Goal: Task Accomplishment & Management: Manage account settings

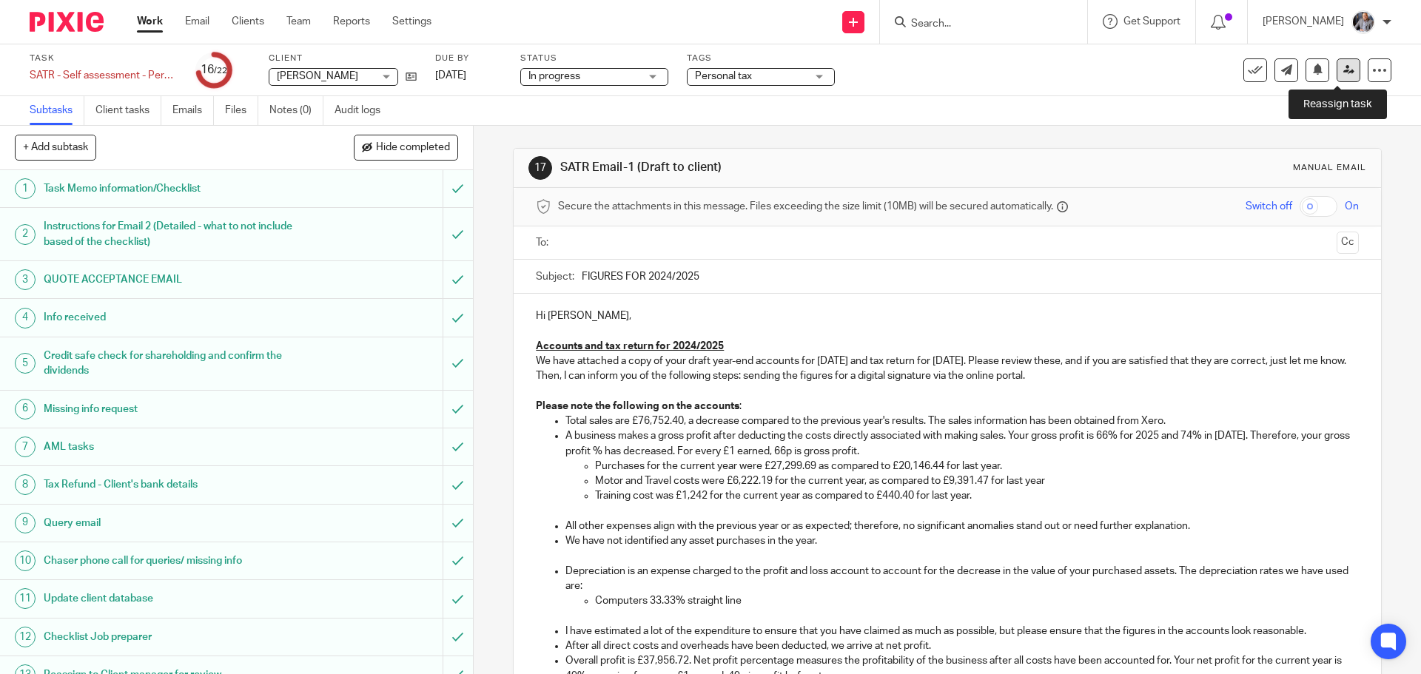
click at [1344, 72] on icon at bounding box center [1349, 69] width 11 height 11
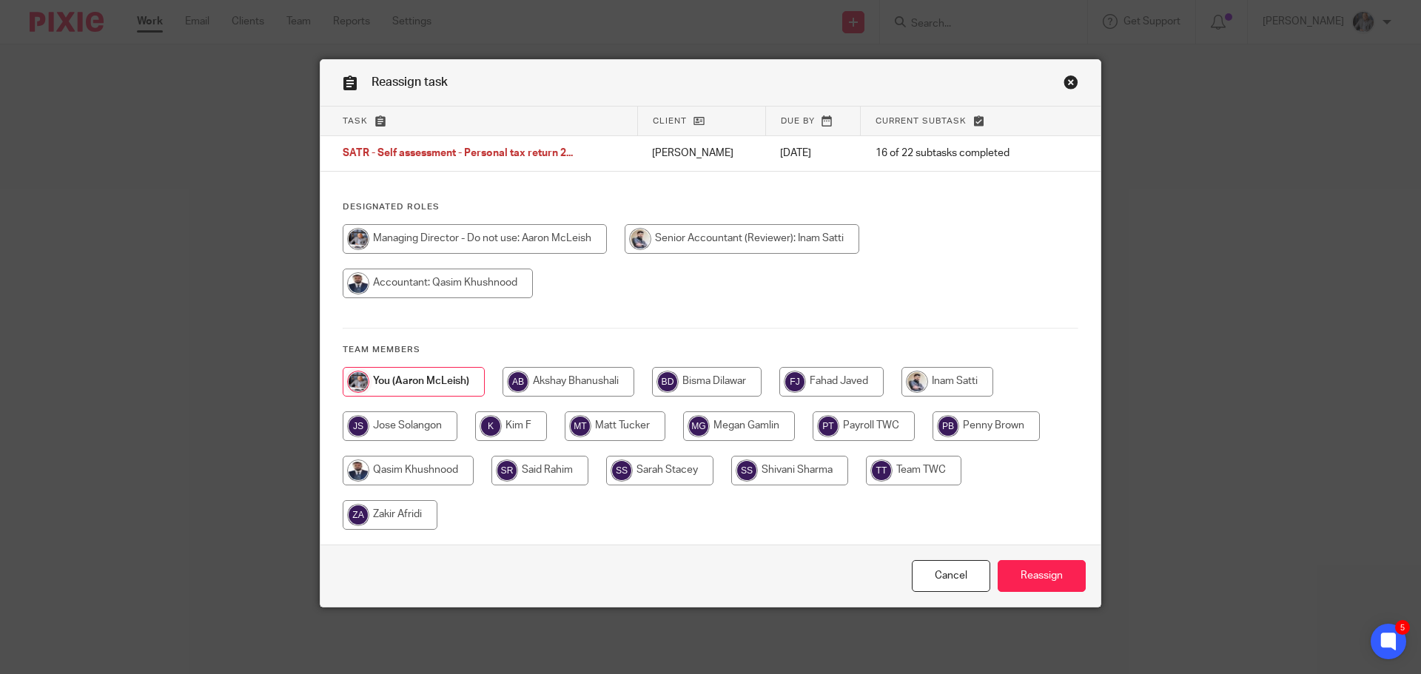
click at [421, 472] on input "radio" at bounding box center [408, 471] width 131 height 30
radio input "true"
click at [1039, 567] on input "Reassign" at bounding box center [1042, 576] width 88 height 32
